Goal: Task Accomplishment & Management: Manage account settings

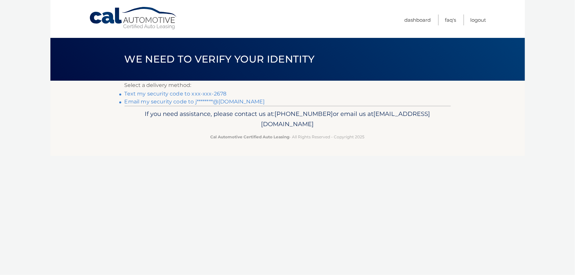
click at [156, 93] on link "Text my security code to xxx-xxx-2678" at bounding box center [176, 94] width 102 height 6
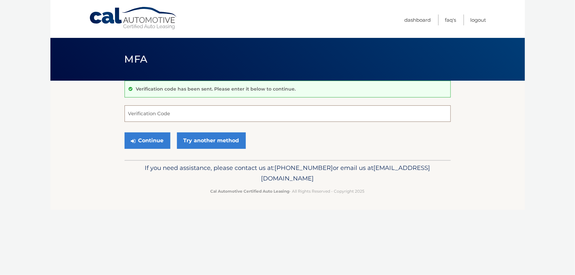
click at [149, 111] on input "Verification Code" at bounding box center [288, 113] width 326 height 16
click at [154, 113] on input "Verification Code" at bounding box center [288, 113] width 326 height 16
type input "448620"
click at [151, 143] on button "Continue" at bounding box center [148, 140] width 46 height 16
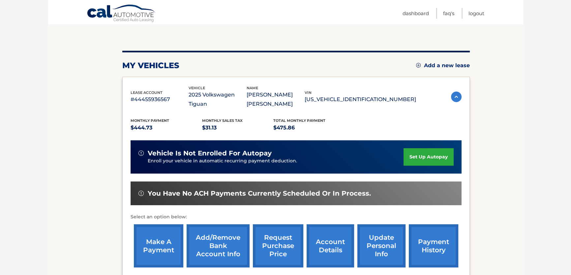
scroll to position [150, 0]
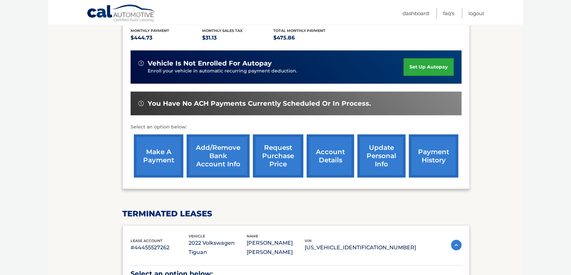
click at [159, 155] on link "make a payment" at bounding box center [158, 155] width 49 height 43
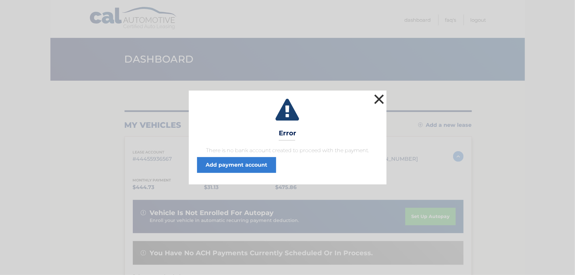
click at [383, 99] on button "×" at bounding box center [379, 99] width 13 height 13
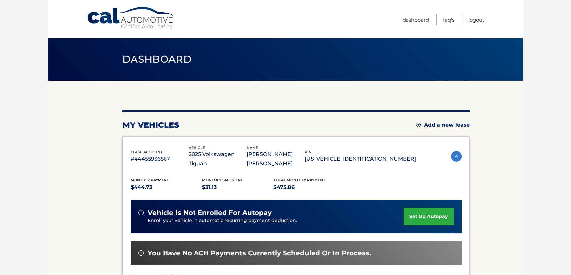
scroll to position [60, 0]
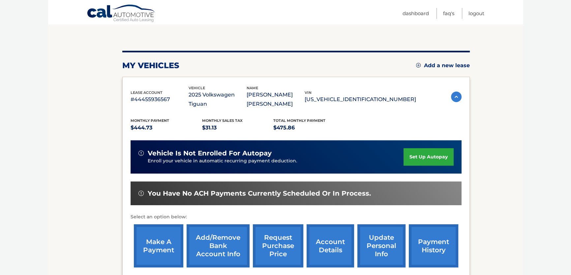
click at [164, 249] on link "make a payment" at bounding box center [158, 245] width 49 height 43
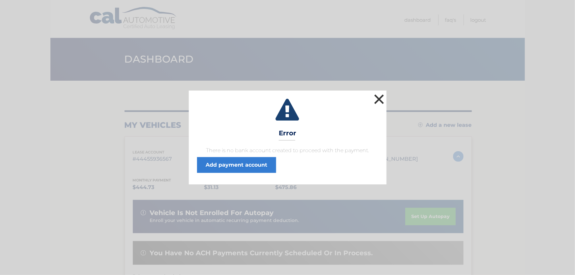
click at [376, 96] on button "×" at bounding box center [379, 99] width 13 height 13
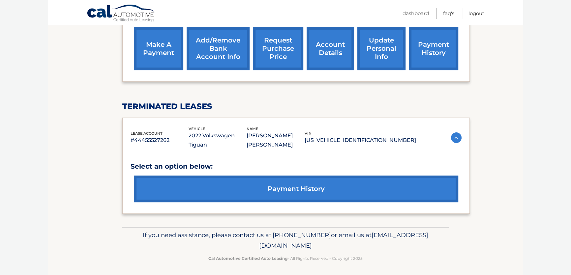
scroll to position [77, 0]
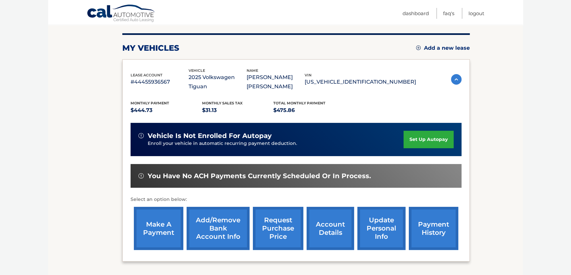
click at [326, 225] on link "account details" at bounding box center [329, 228] width 47 height 43
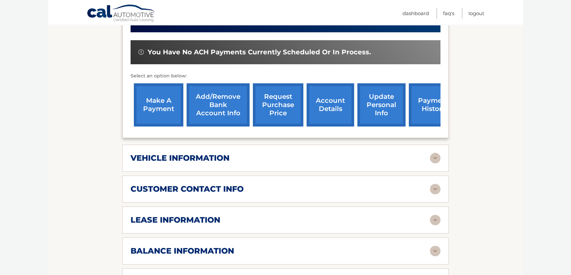
scroll to position [329, 0]
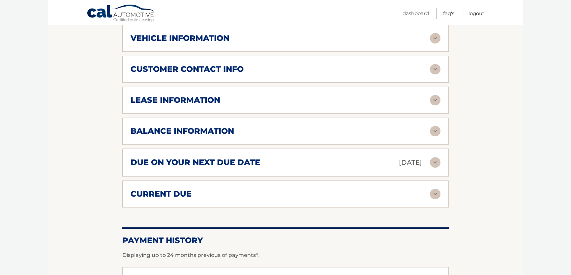
click at [181, 193] on h2 "current due" at bounding box center [160, 194] width 61 height 10
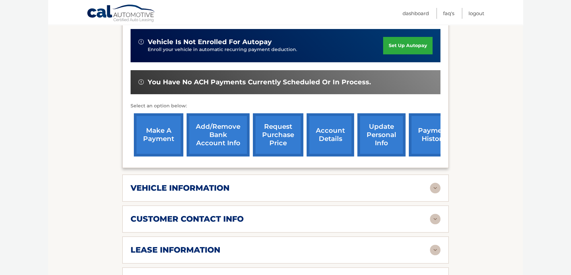
scroll to position [0, 0]
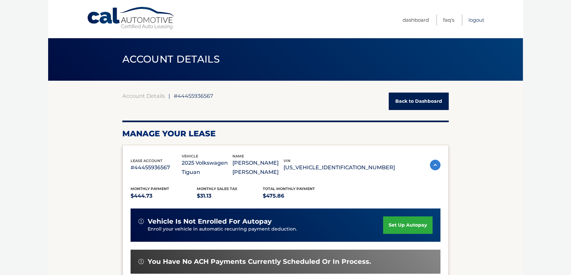
click at [475, 18] on link "Logout" at bounding box center [476, 19] width 16 height 11
